Goal: Check status

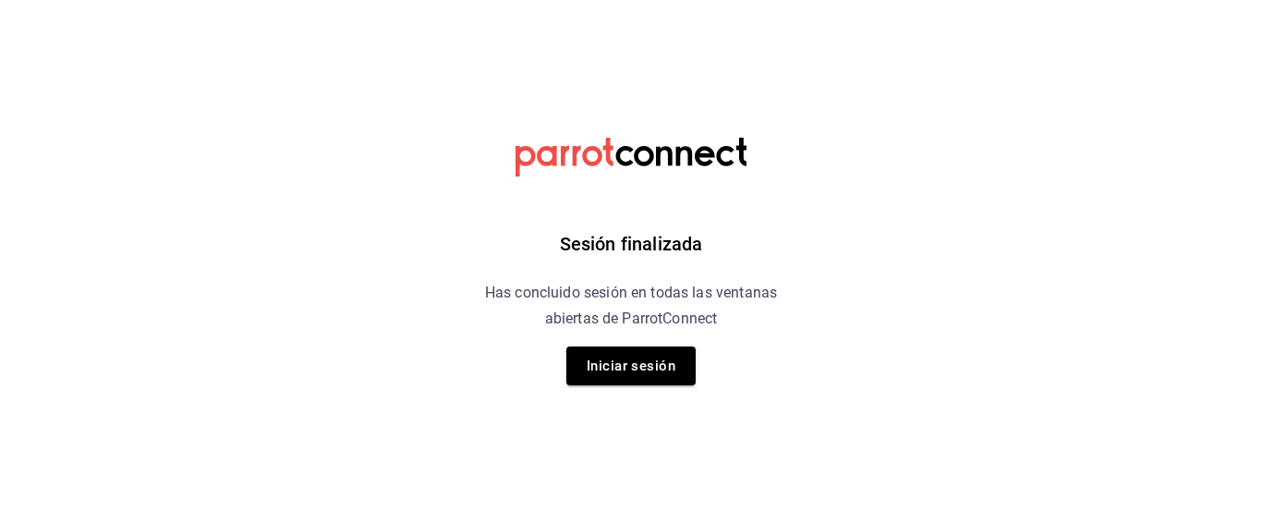
drag, startPoint x: 663, startPoint y: 365, endPoint x: 650, endPoint y: 358, distance: 14.5
click at [663, 363] on button "Iniciar sesión" at bounding box center [630, 365] width 129 height 39
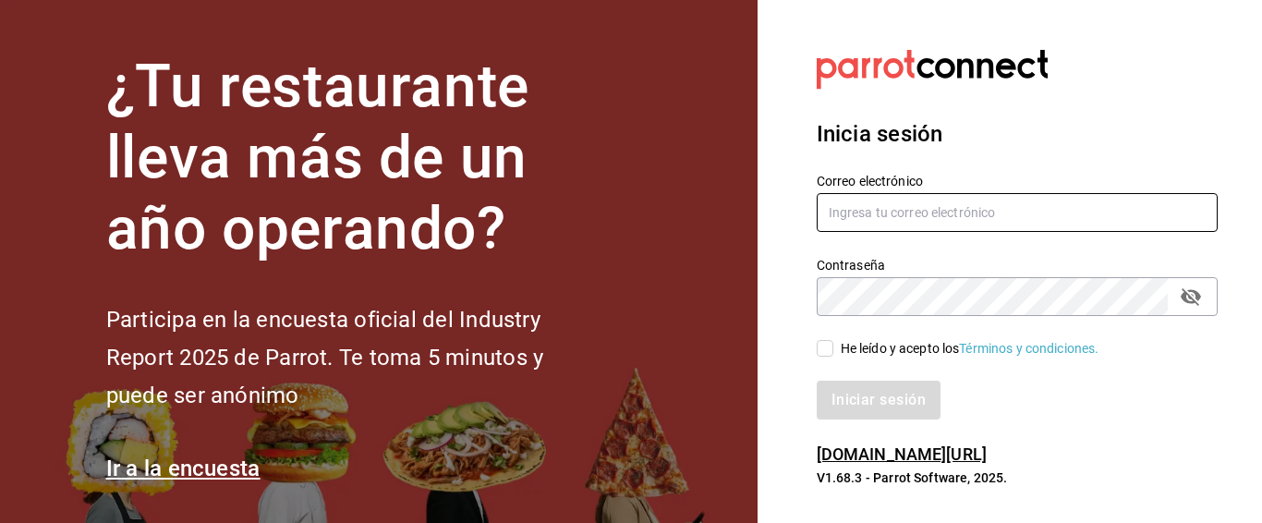
click at [941, 197] on input "text" at bounding box center [1016, 212] width 401 height 39
type input "jujepapla210294@gmail.com"
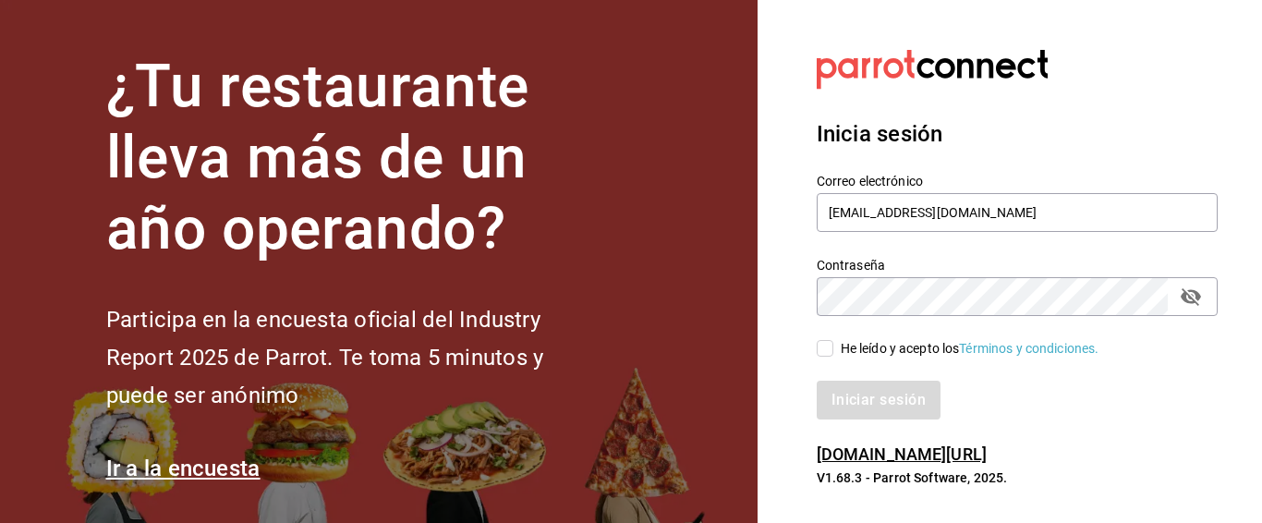
click at [868, 355] on div "He leído y acepto los Términos y condiciones." at bounding box center [969, 348] width 259 height 19
click at [833, 355] on input "He leído y acepto los Términos y condiciones." at bounding box center [824, 348] width 17 height 17
checkbox input "true"
click at [878, 402] on button "Iniciar sesión" at bounding box center [879, 399] width 126 height 39
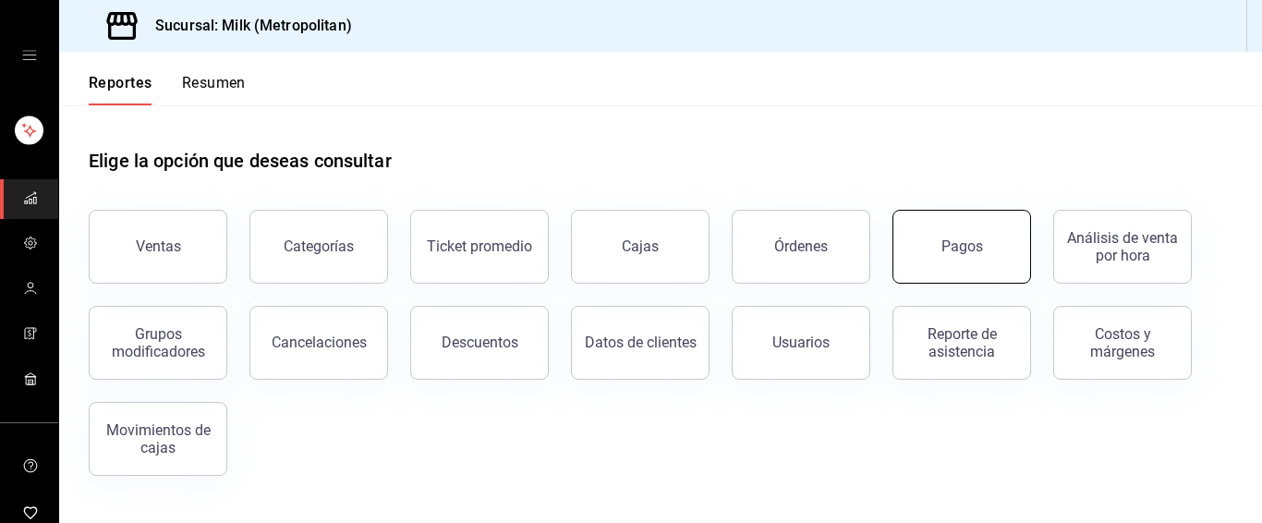
click at [909, 242] on button "Pagos" at bounding box center [961, 247] width 139 height 74
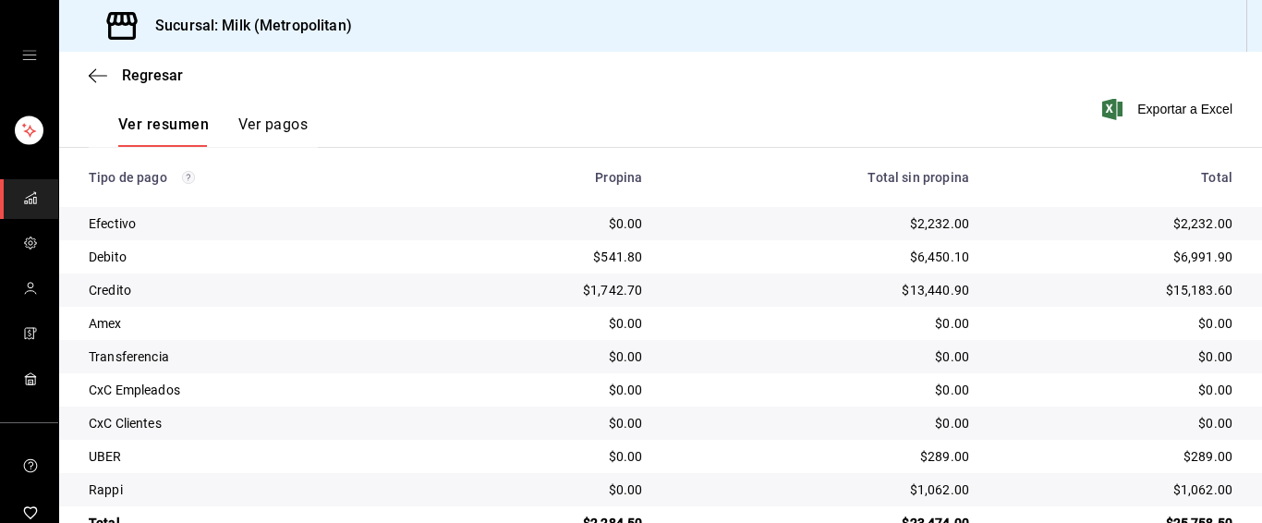
scroll to position [283, 0]
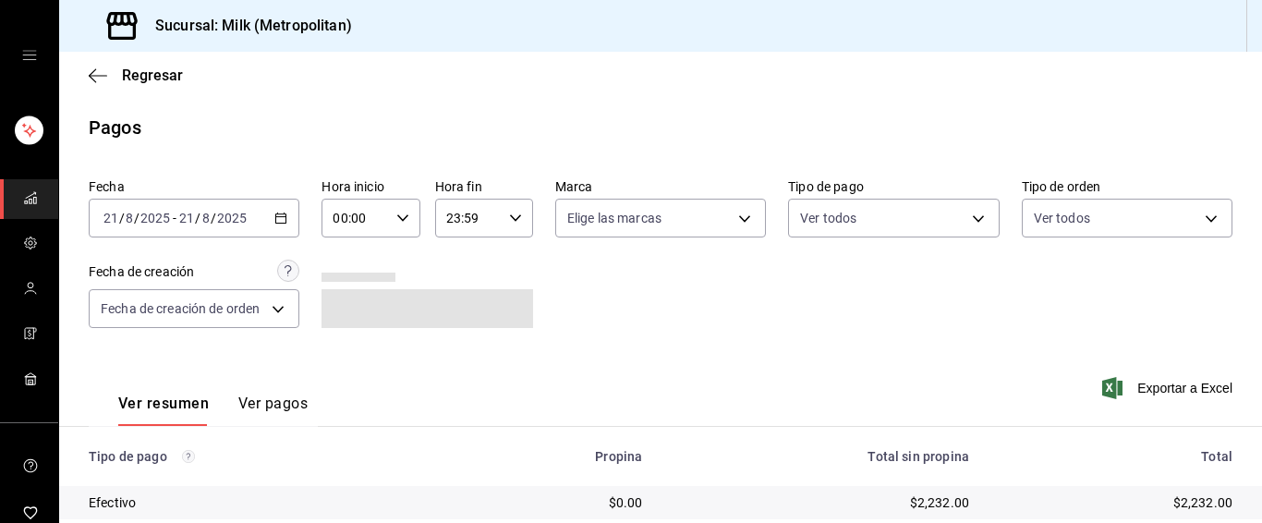
scroll to position [251, 0]
